Goal: Transaction & Acquisition: Purchase product/service

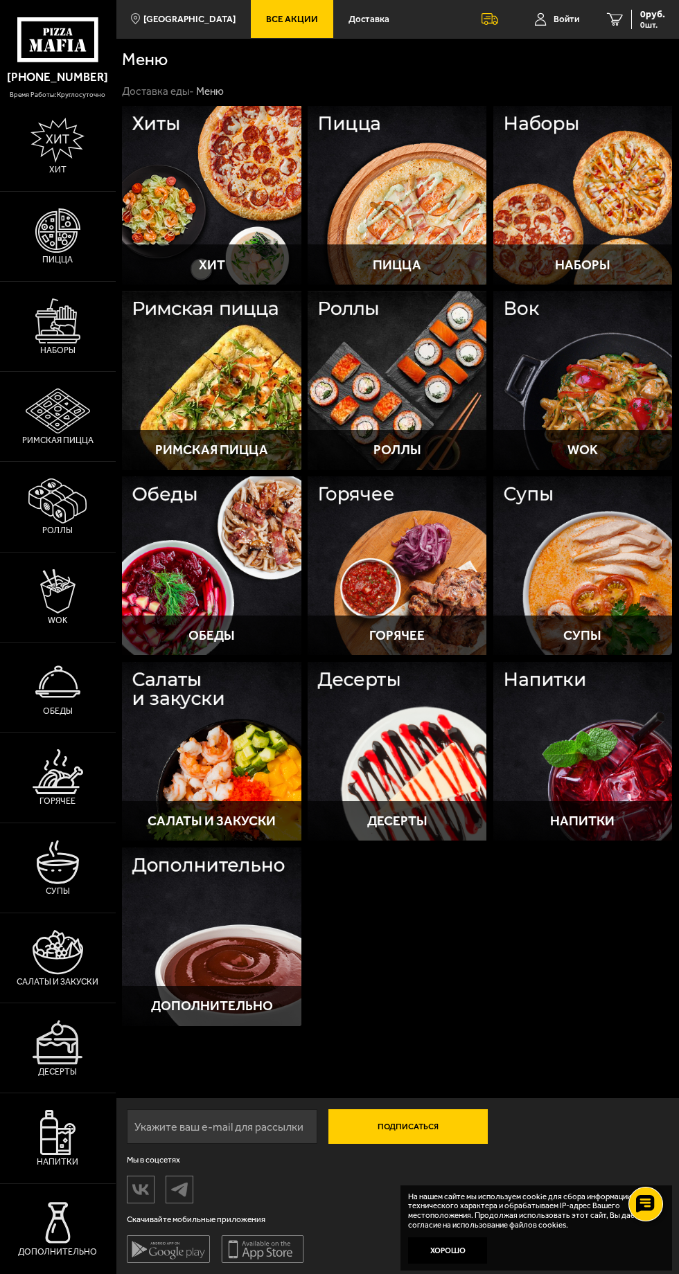
scroll to position [9, 0]
click at [60, 343] on img at bounding box center [57, 320] width 45 height 45
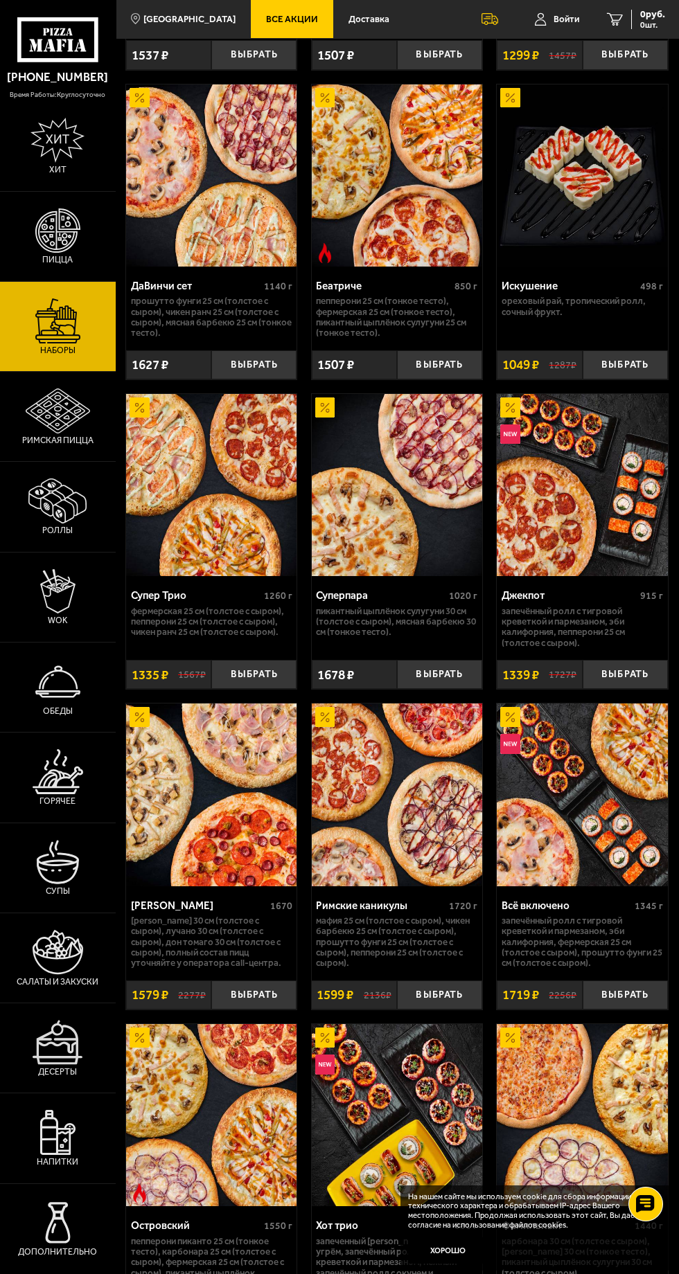
scroll to position [925, 0]
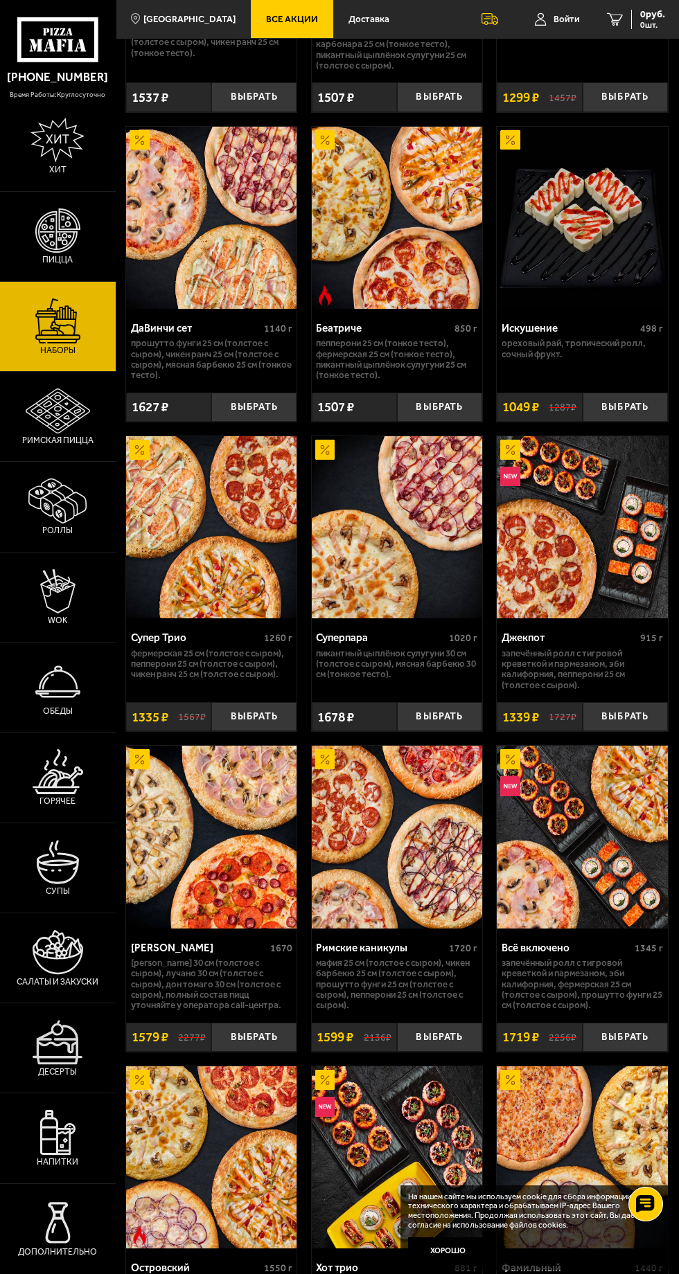
click at [422, 223] on img at bounding box center [397, 218] width 171 height 182
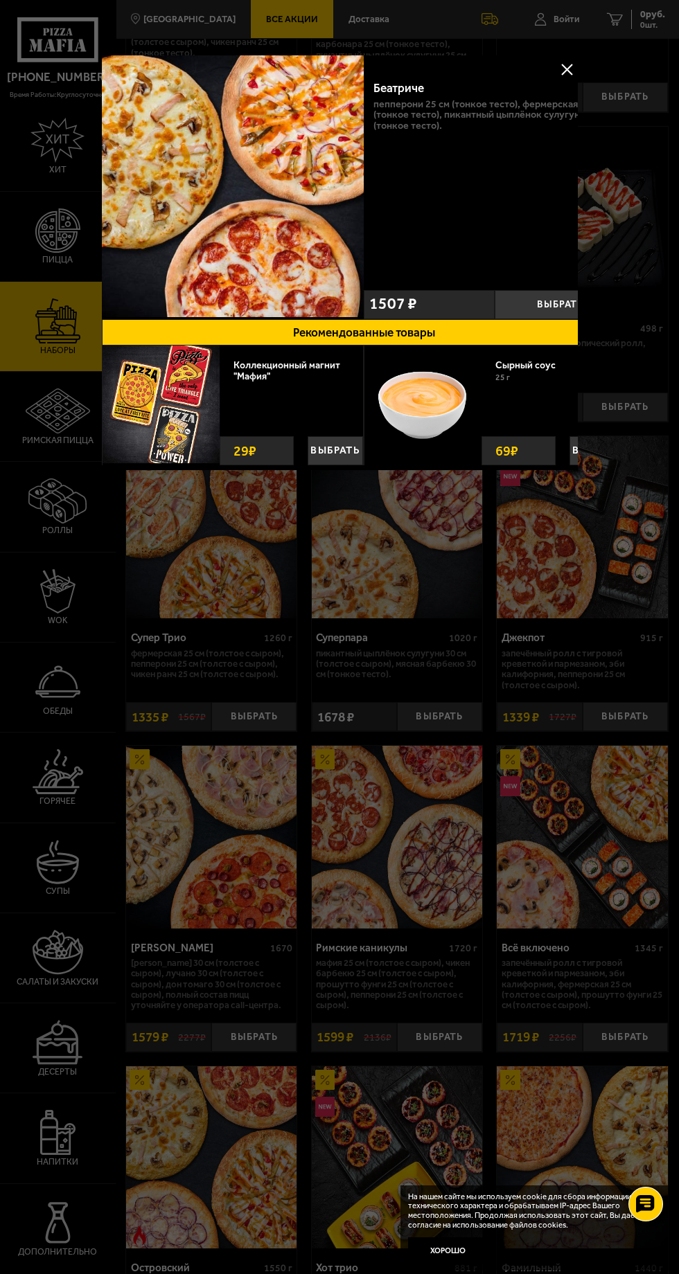
click at [433, 145] on div "Беатриче 850 г Пепперони 25 см (тонкое тесто), Фермерская 25 см (тонкое тесто),…" at bounding box center [495, 176] width 262 height 214
click at [547, 719] on div at bounding box center [339, 637] width 679 height 1274
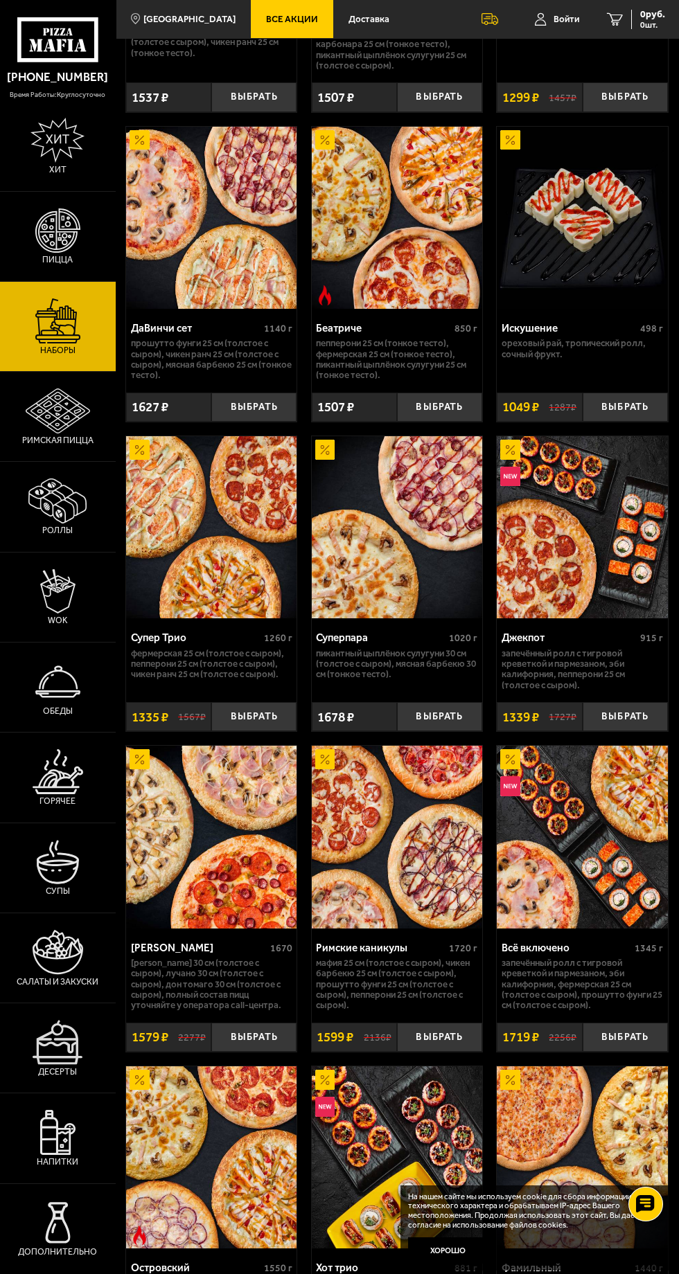
click at [415, 355] on p "Пепперони 25 см (тонкое тесто), Фермерская 25 см (тонкое тесто), Пикантный цыпл…" at bounding box center [396, 359] width 161 height 42
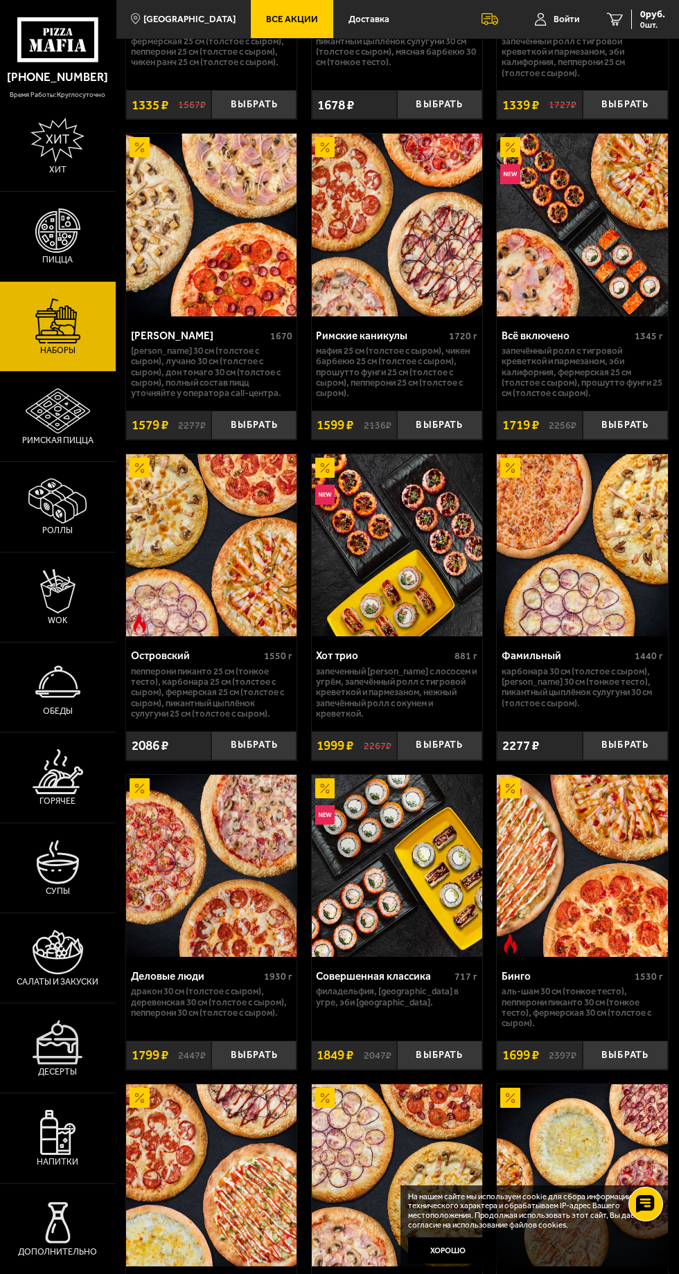
scroll to position [1571, 0]
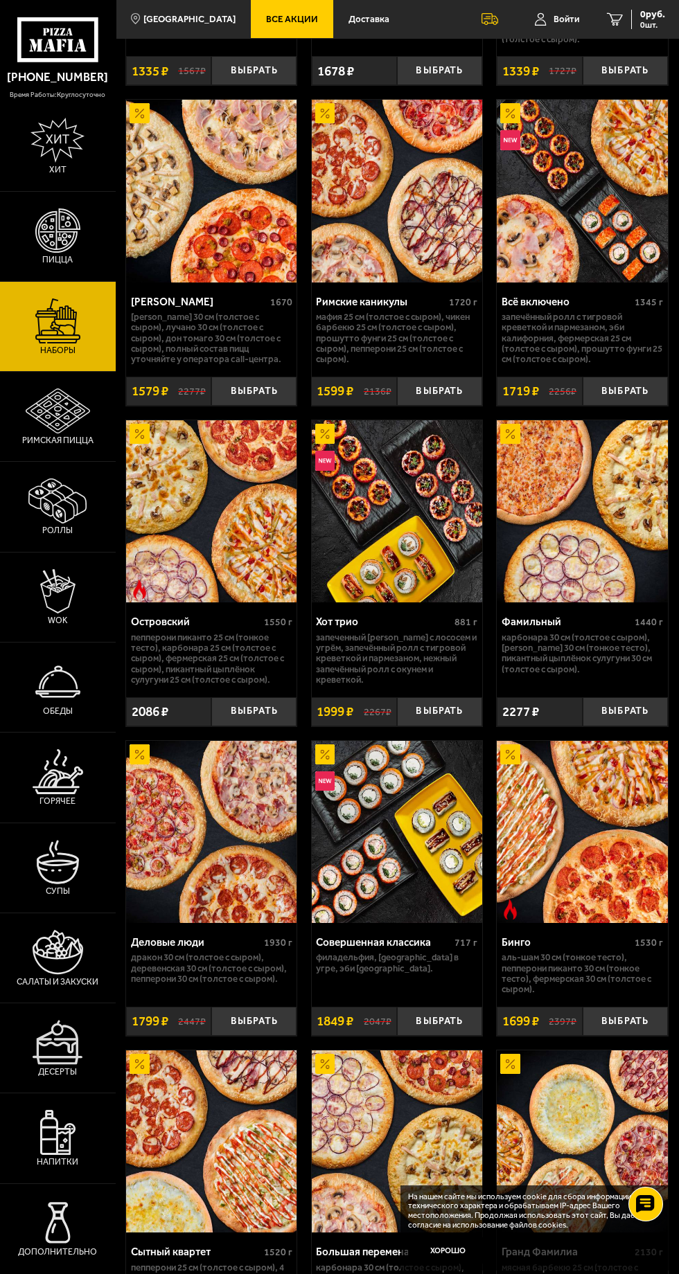
click at [591, 866] on img at bounding box center [581, 832] width 171 height 182
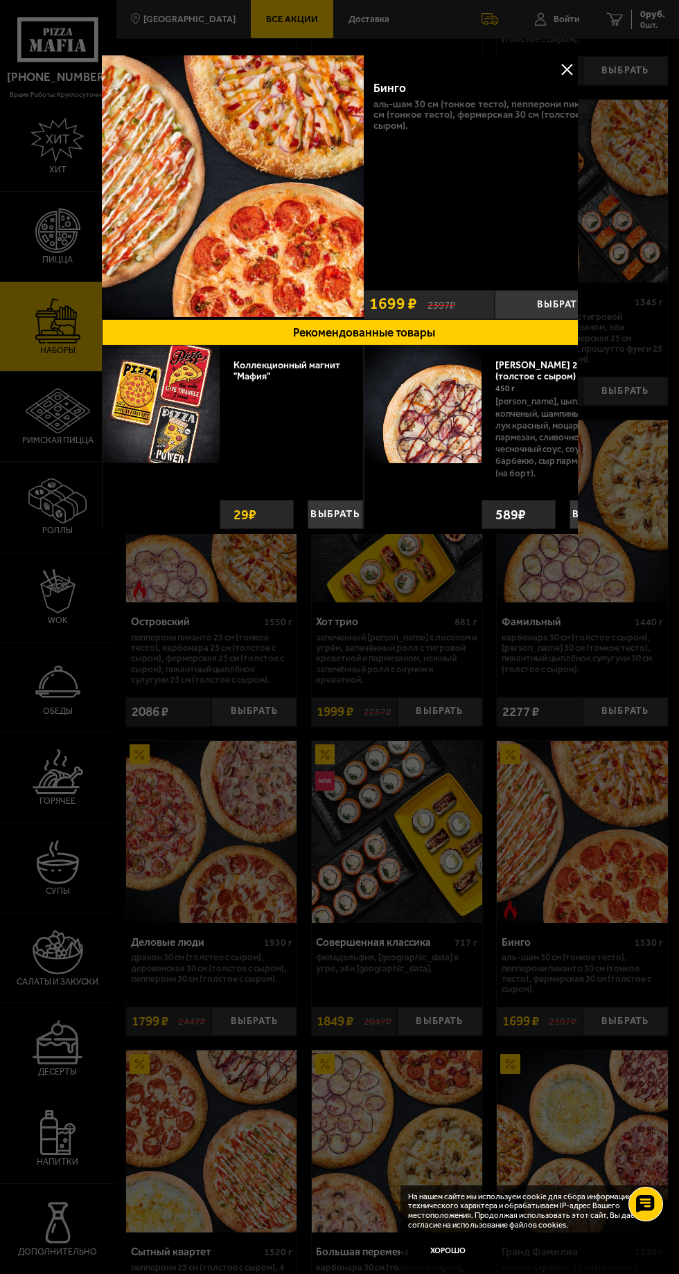
click at [232, 241] on img at bounding box center [233, 186] width 262 height 262
click at [458, 122] on p "Аль-Шам 30 см (тонкое тесто), Пепперони Пиканто 30 см (тонкое тесто), Фермерска…" at bounding box center [494, 115] width 242 height 32
click at [427, 88] on div "Бинго" at bounding box center [472, 88] width 199 height 15
click at [559, 82] on div "Бинго" at bounding box center [472, 88] width 199 height 15
click at [556, 61] on button at bounding box center [566, 69] width 21 height 21
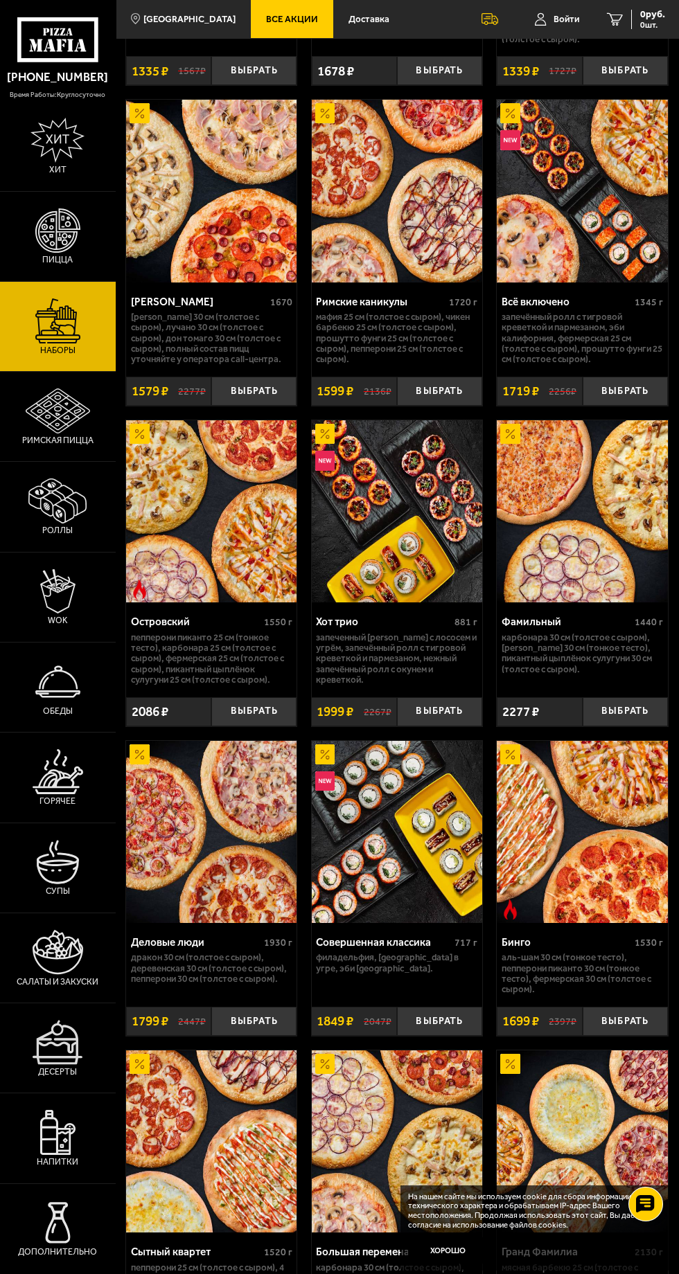
scroll to position [925, 0]
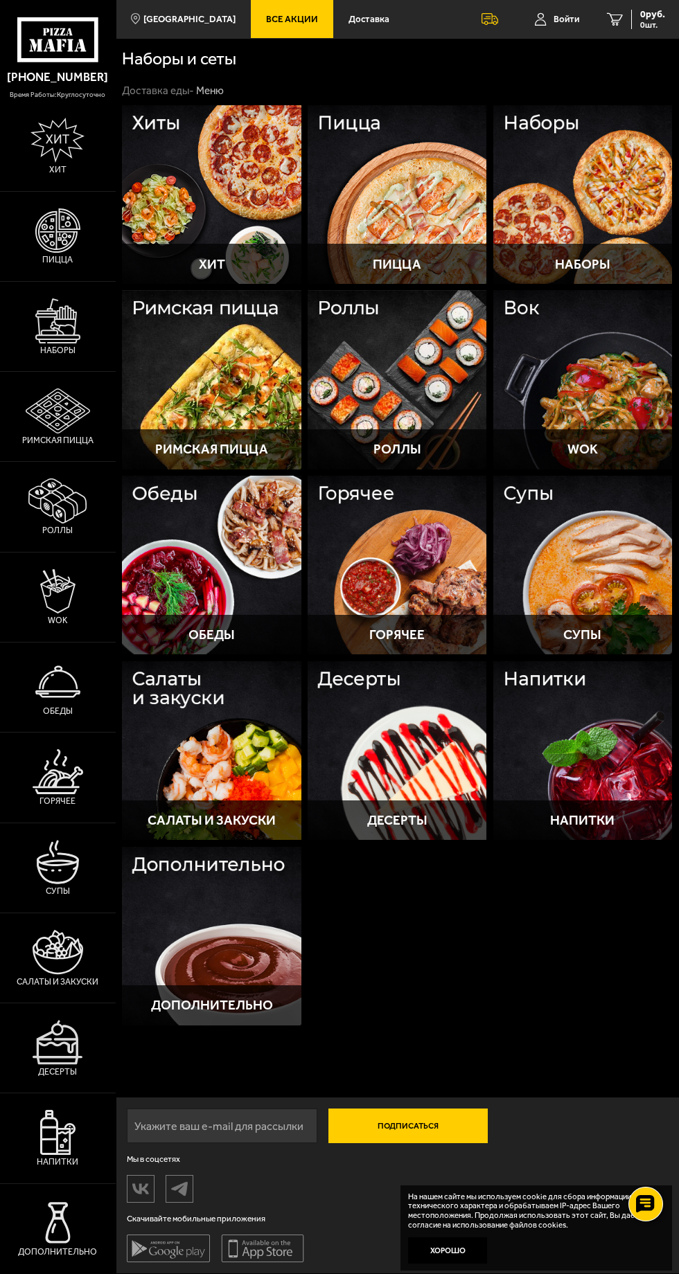
scroll to position [9, 0]
